Goal: Find specific page/section: Find specific page/section

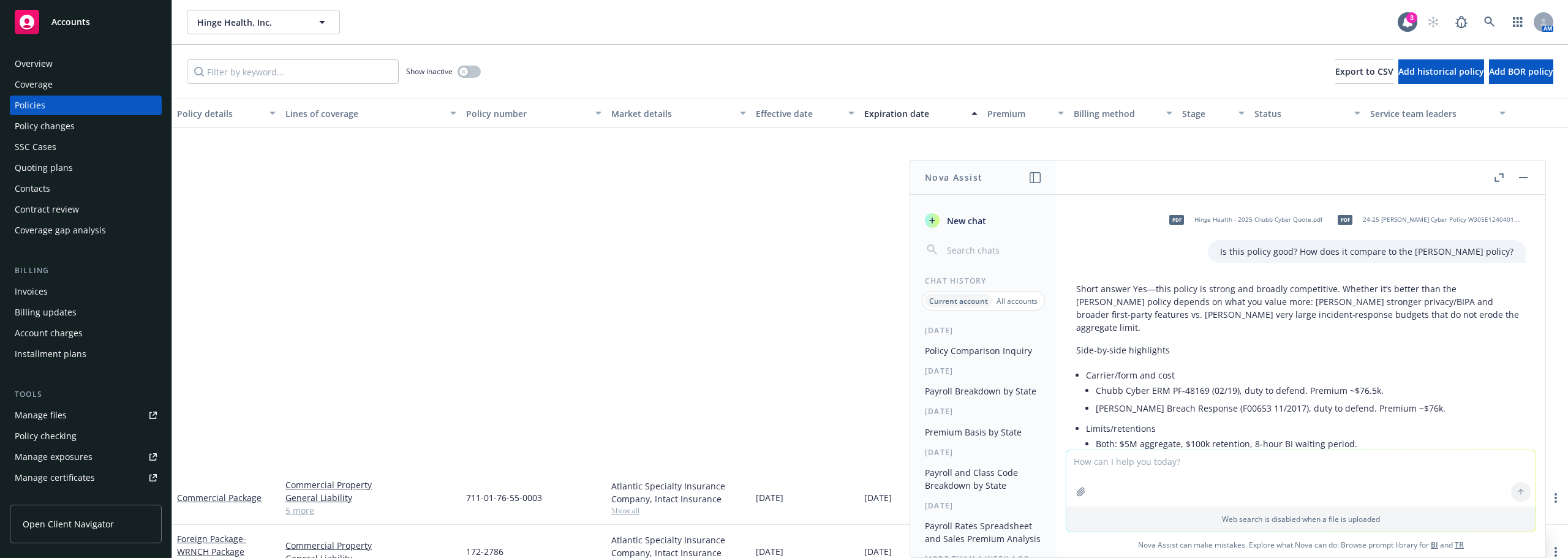
scroll to position [613, 0]
